Goal: Find specific page/section: Find specific page/section

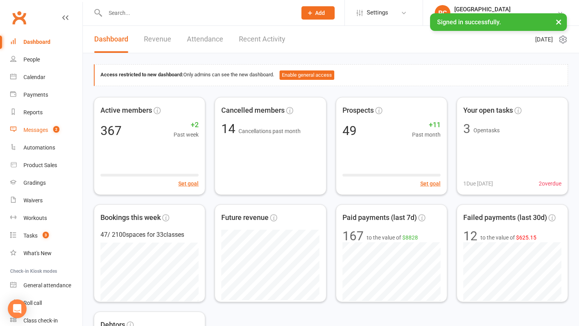
click at [27, 127] on div "Messages" at bounding box center [35, 130] width 25 height 6
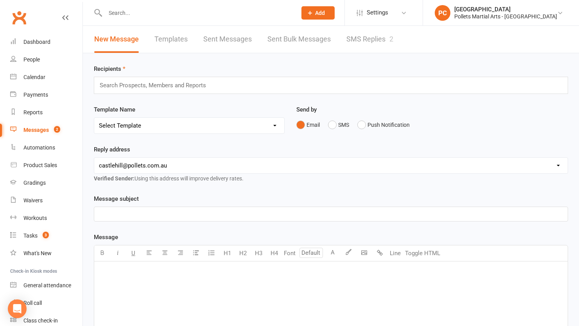
click at [365, 42] on link "SMS Replies 2" at bounding box center [369, 39] width 47 height 27
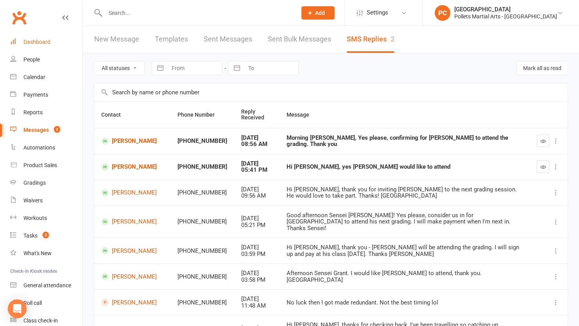
click at [39, 47] on link "Dashboard" at bounding box center [46, 42] width 72 height 18
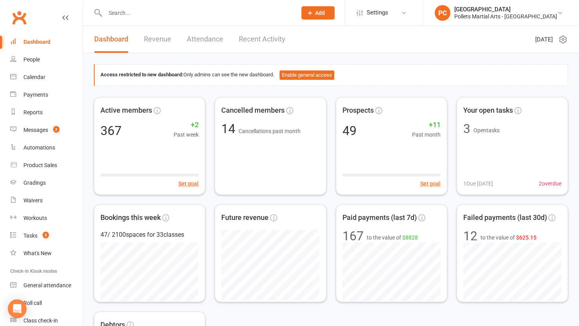
click at [168, 15] on input "text" at bounding box center [197, 12] width 188 height 11
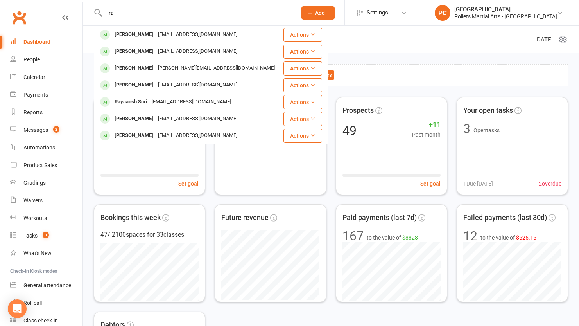
type input "r"
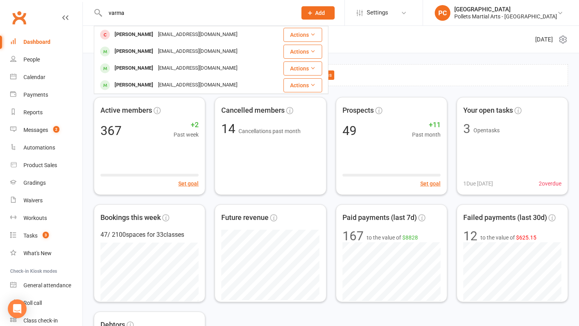
drag, startPoint x: 146, startPoint y: 14, endPoint x: 108, endPoint y: 14, distance: 37.5
click at [108, 14] on input "varma" at bounding box center [197, 12] width 188 height 11
paste input "Ve"
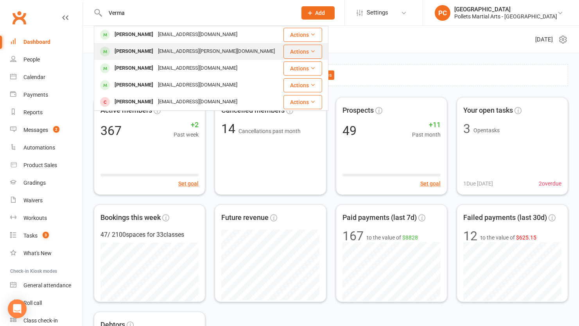
type input "Verma"
click at [173, 50] on div "[EMAIL_ADDRESS][PERSON_NAME][DOMAIN_NAME]" at bounding box center [217, 51] width 122 height 11
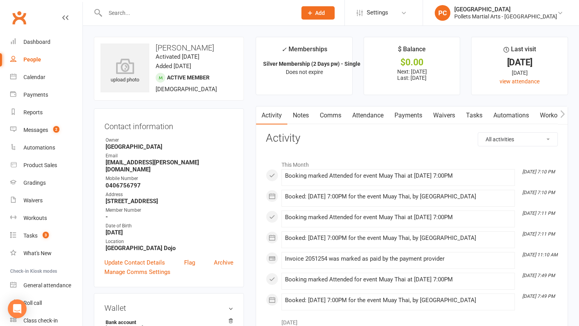
click at [360, 117] on link "Attendance" at bounding box center [368, 115] width 42 height 18
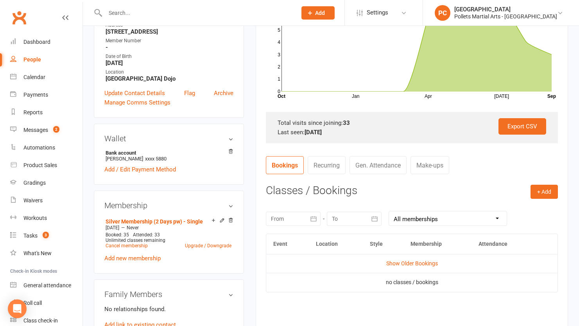
scroll to position [271, 0]
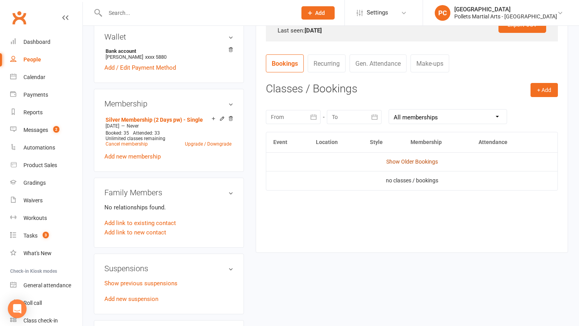
click at [417, 163] on link "Show Older Bookings" at bounding box center [412, 161] width 52 height 6
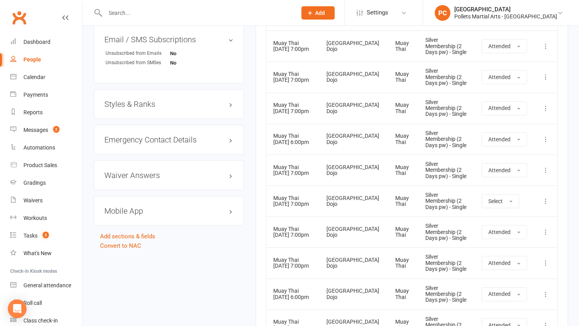
scroll to position [0, 0]
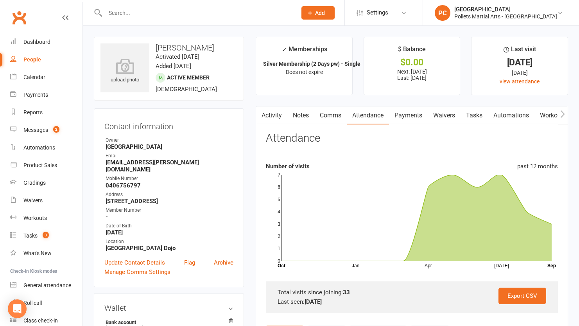
click at [412, 113] on link "Payments" at bounding box center [408, 115] width 39 height 18
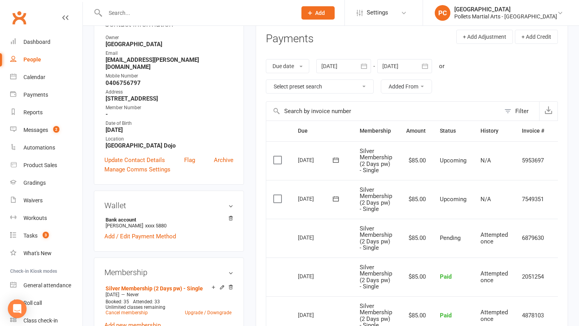
scroll to position [143, 0]
